Goal: Register for event/course

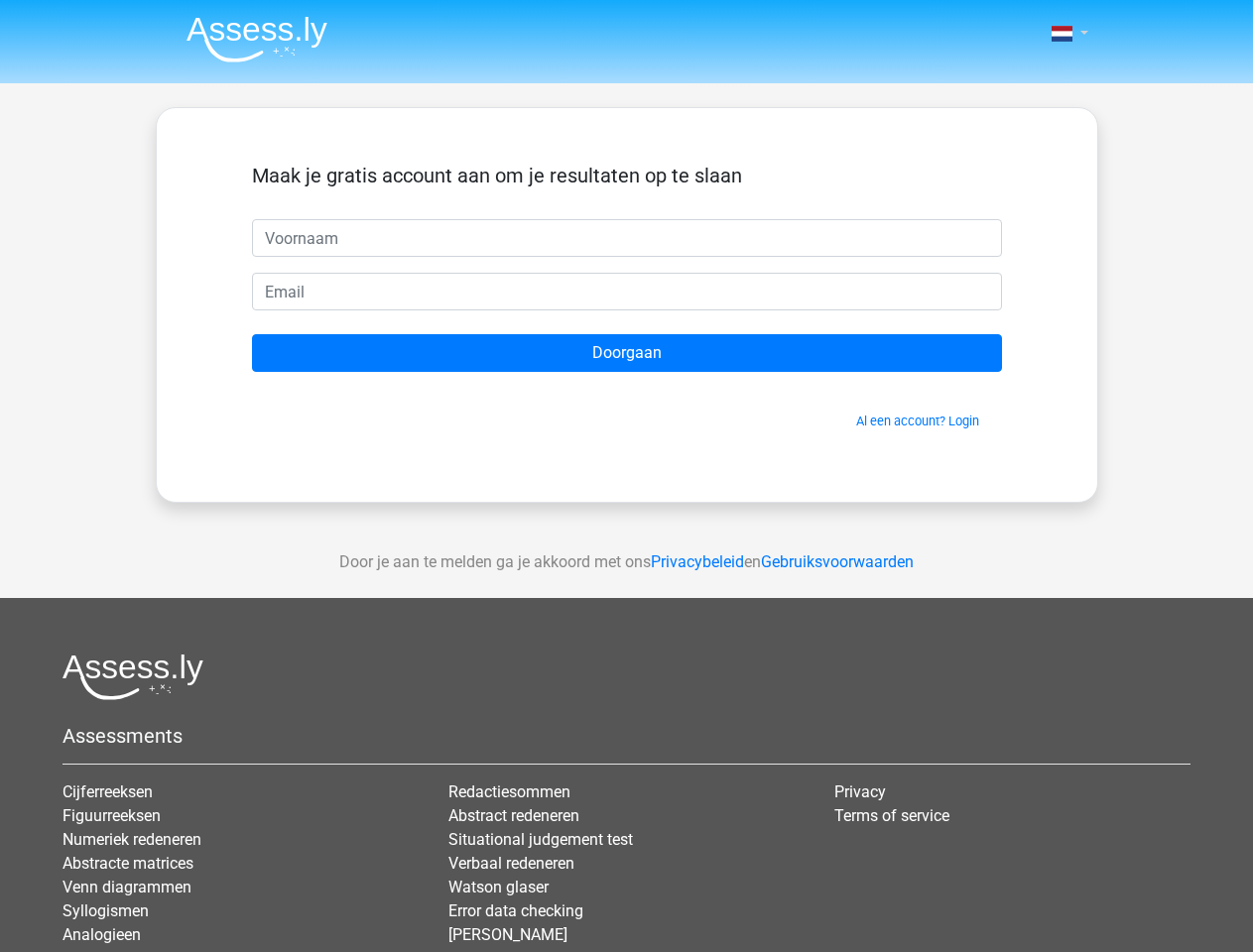
click at [1064, 34] on span at bounding box center [1062, 34] width 21 height 16
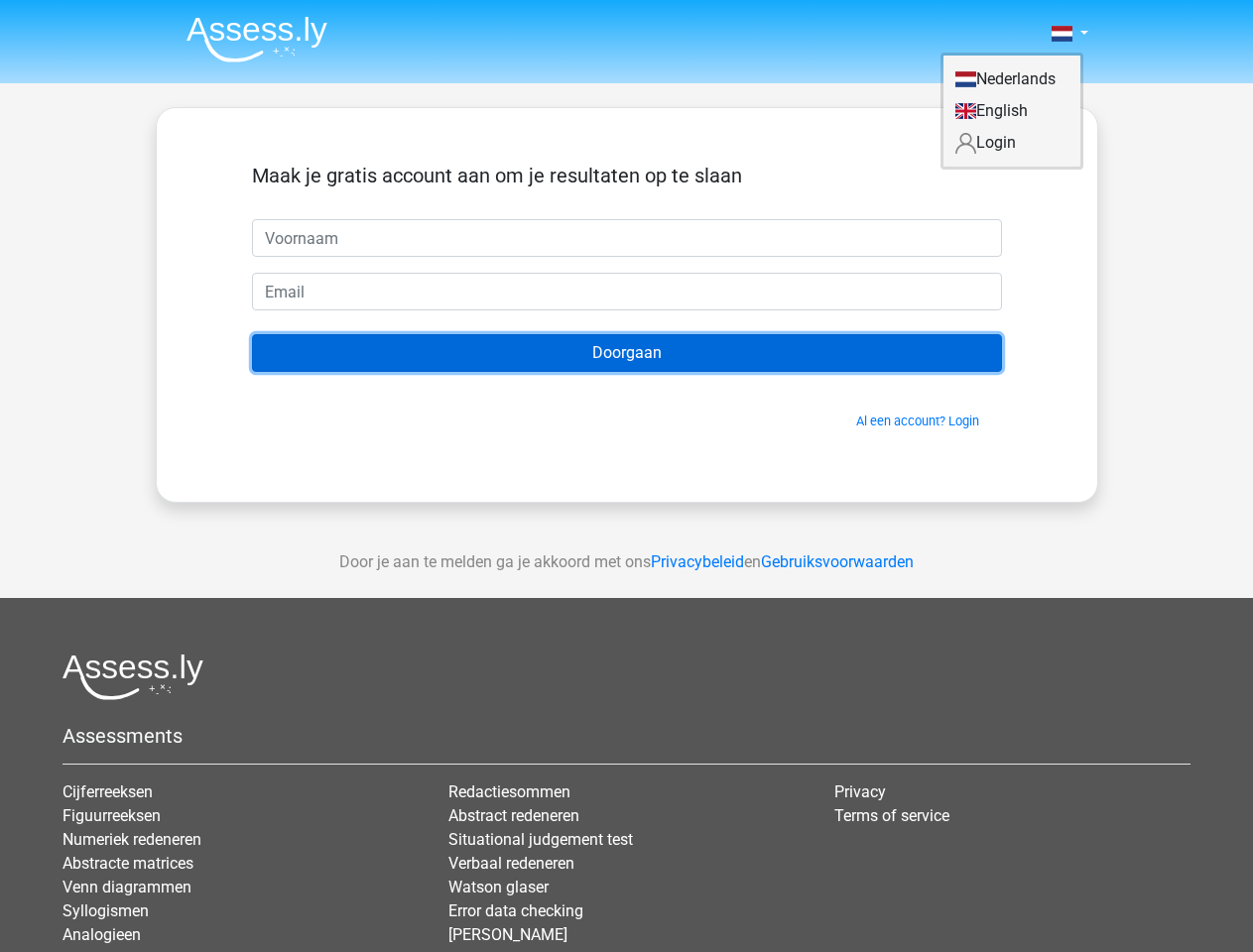
click at [627, 353] on input "Doorgaan" at bounding box center [627, 353] width 751 height 38
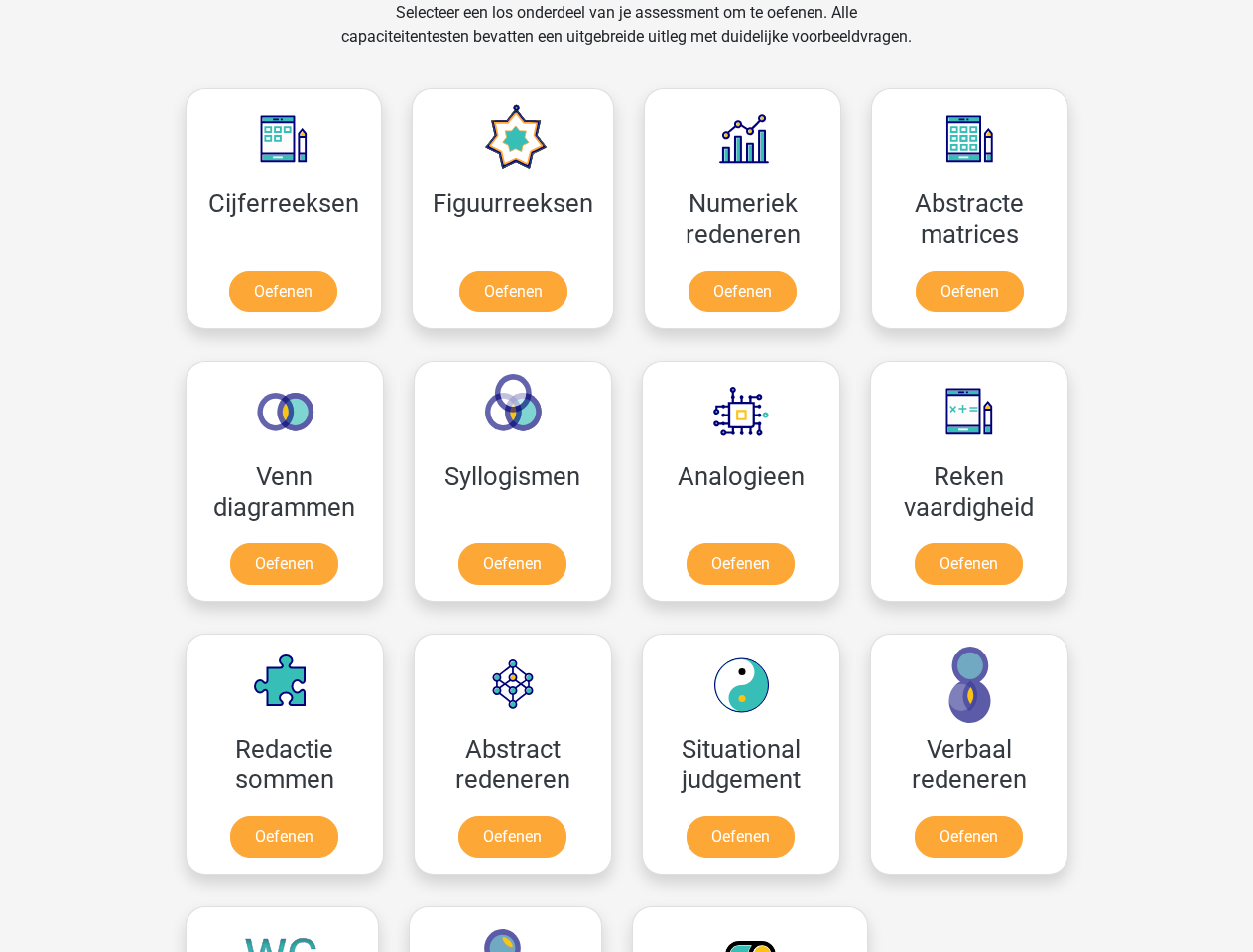
scroll to position [842, 0]
